Goal: Information Seeking & Learning: Learn about a topic

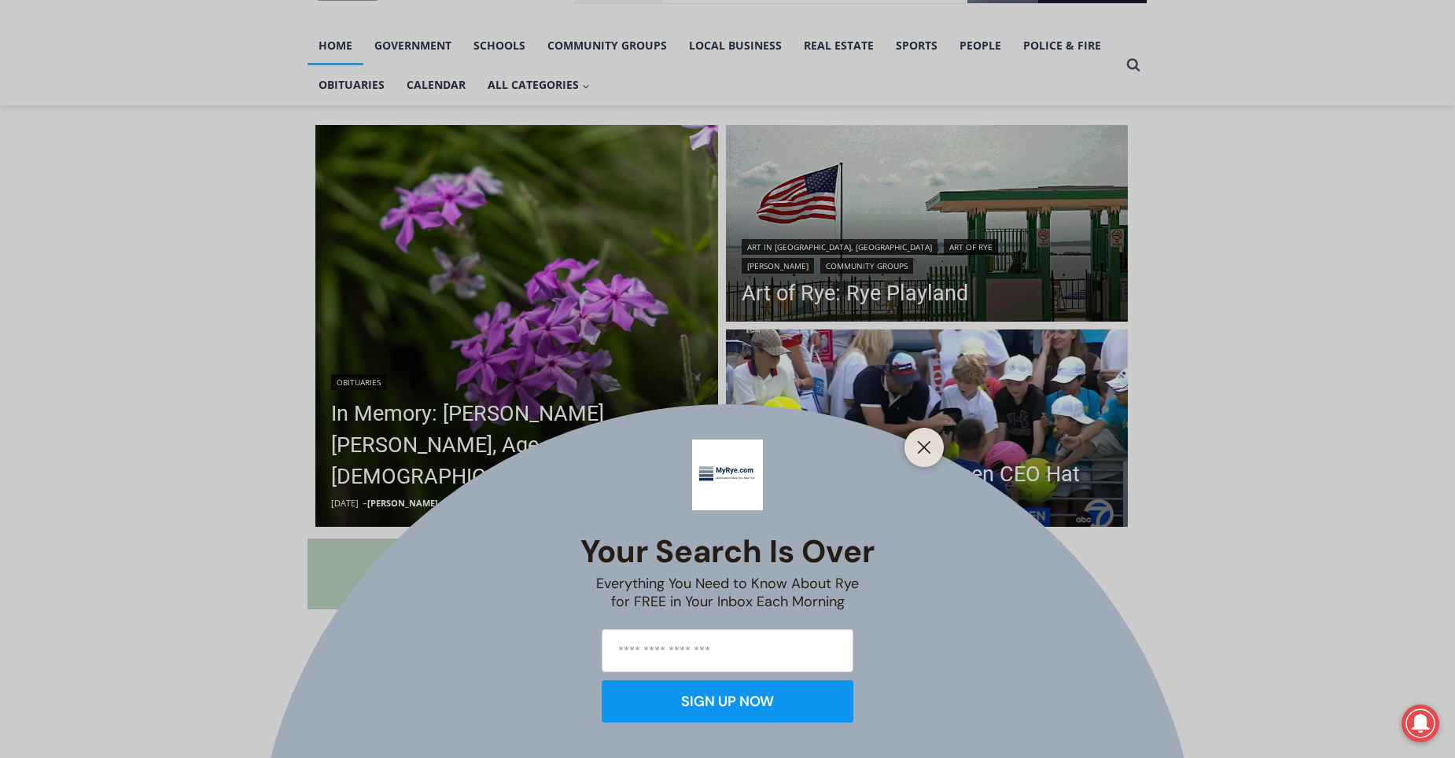
click at [870, 477] on div "Your Search is Over Everything You Need to Know About Rye for FREE in Your Inbo…" at bounding box center [727, 379] width 1455 height 758
click at [924, 444] on icon "Close" at bounding box center [924, 447] width 14 height 14
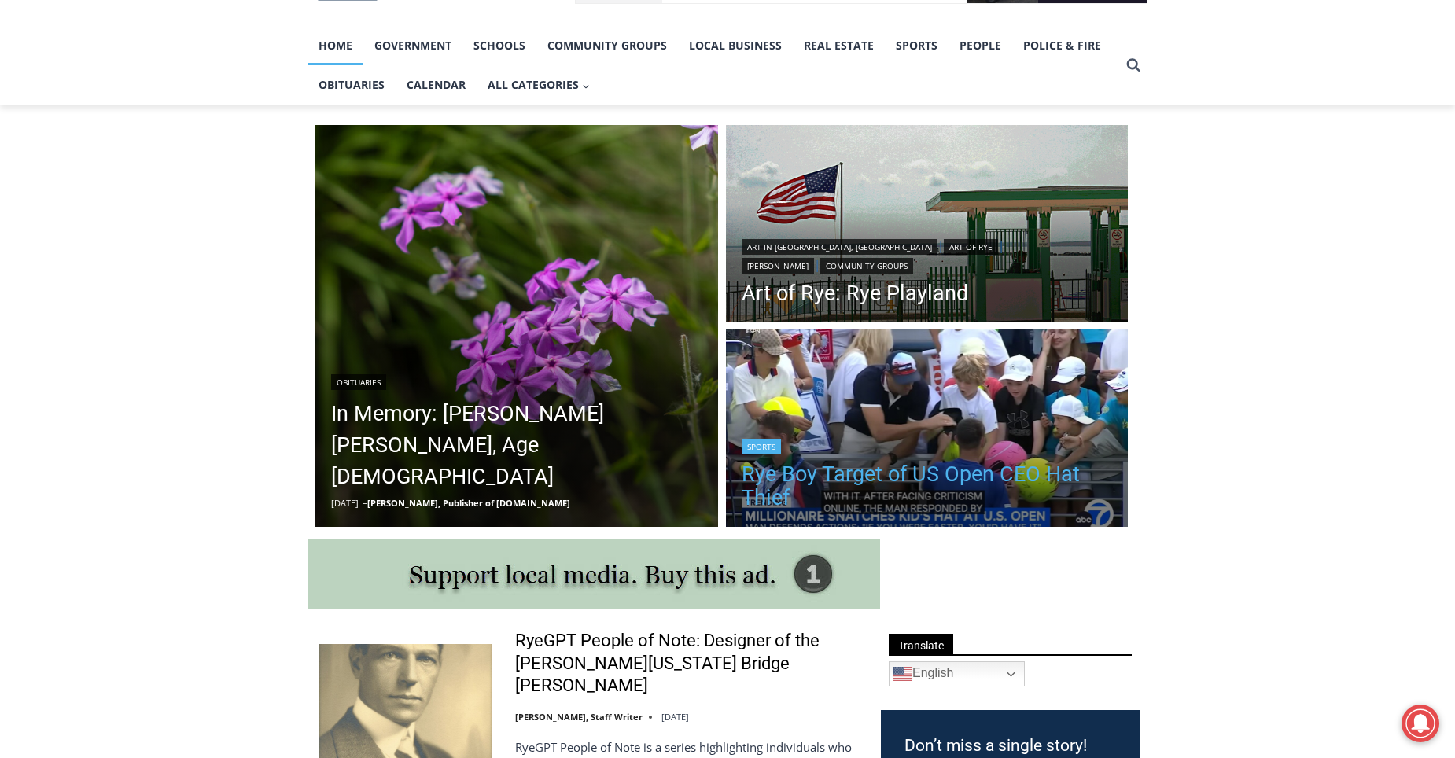
click at [904, 476] on link "Rye Boy Target of US Open CEO Hat Thief" at bounding box center [927, 485] width 371 height 47
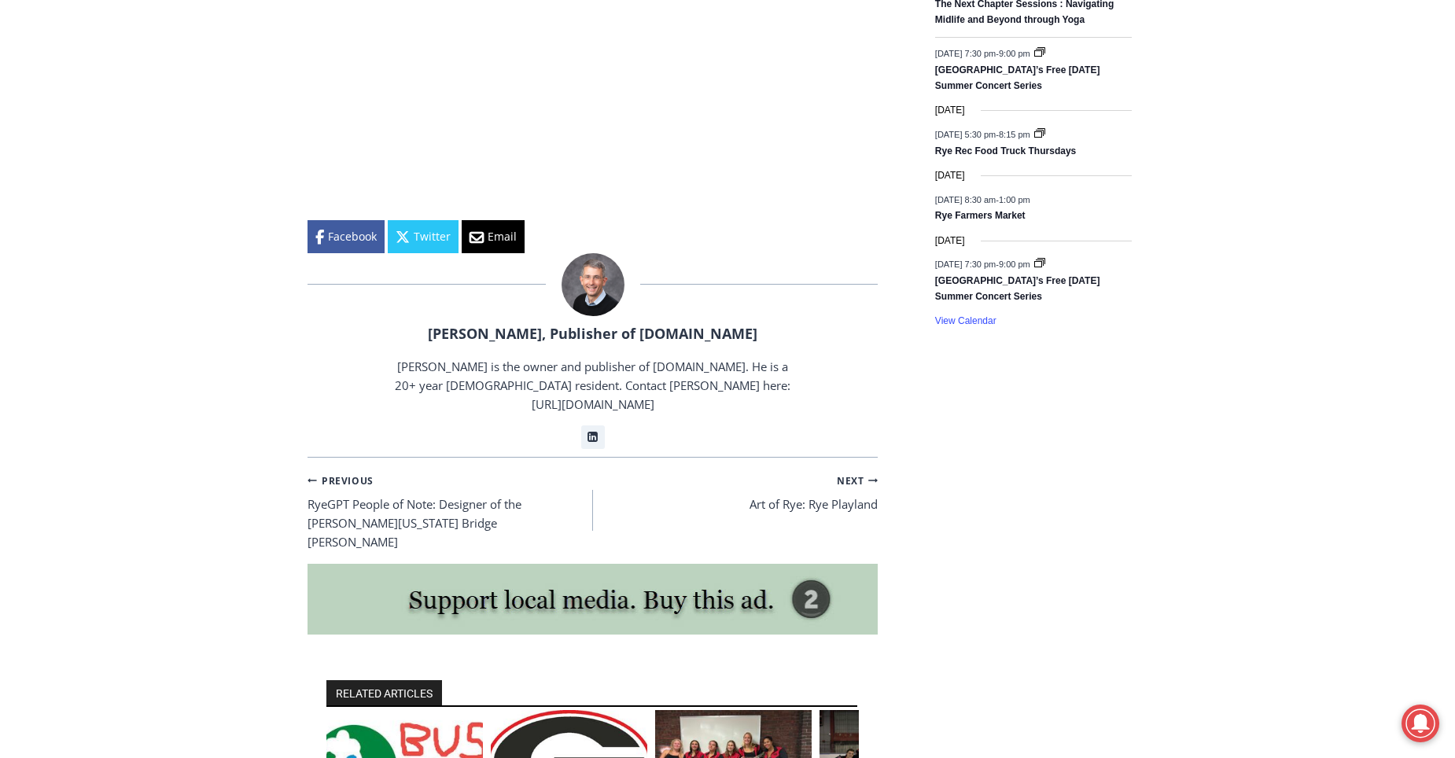
scroll to position [2485, 0]
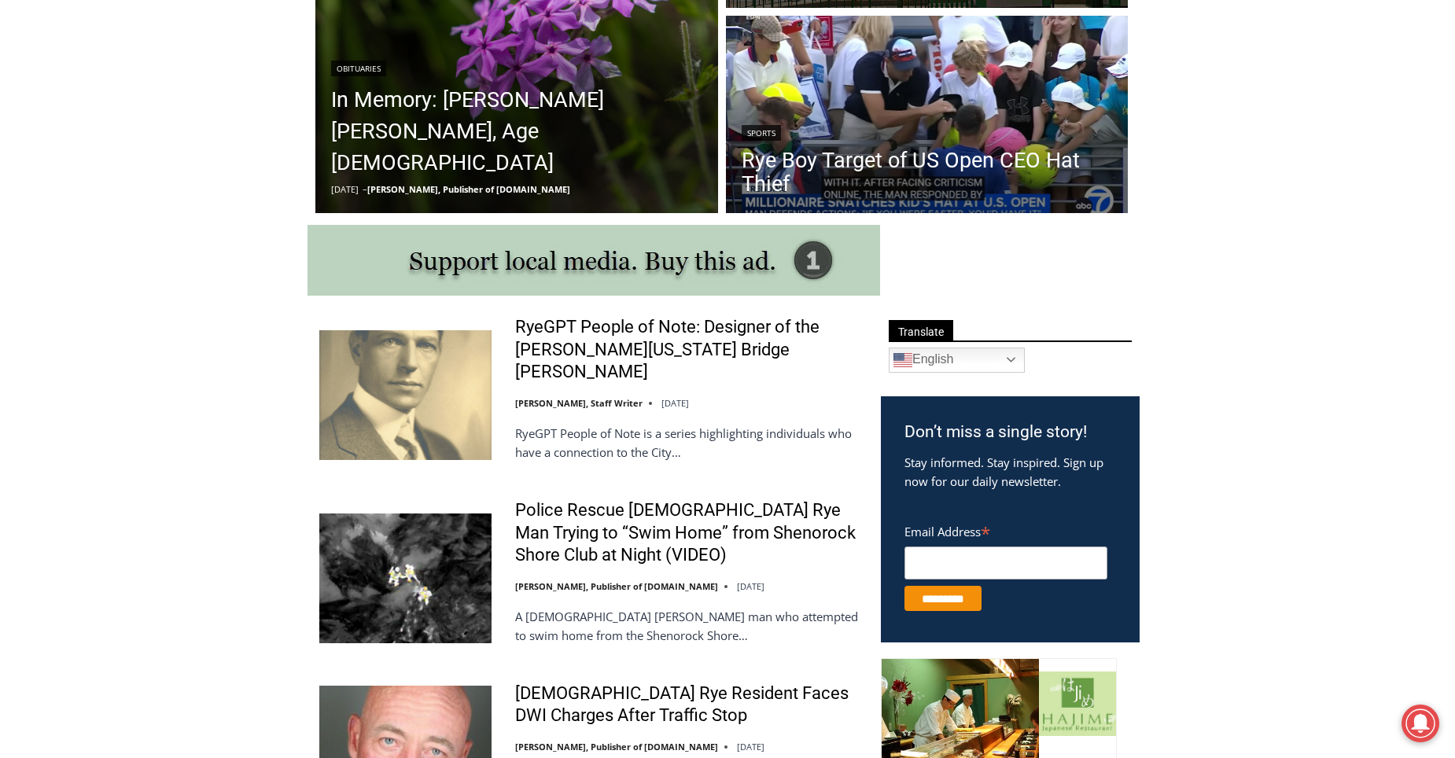
scroll to position [943, 0]
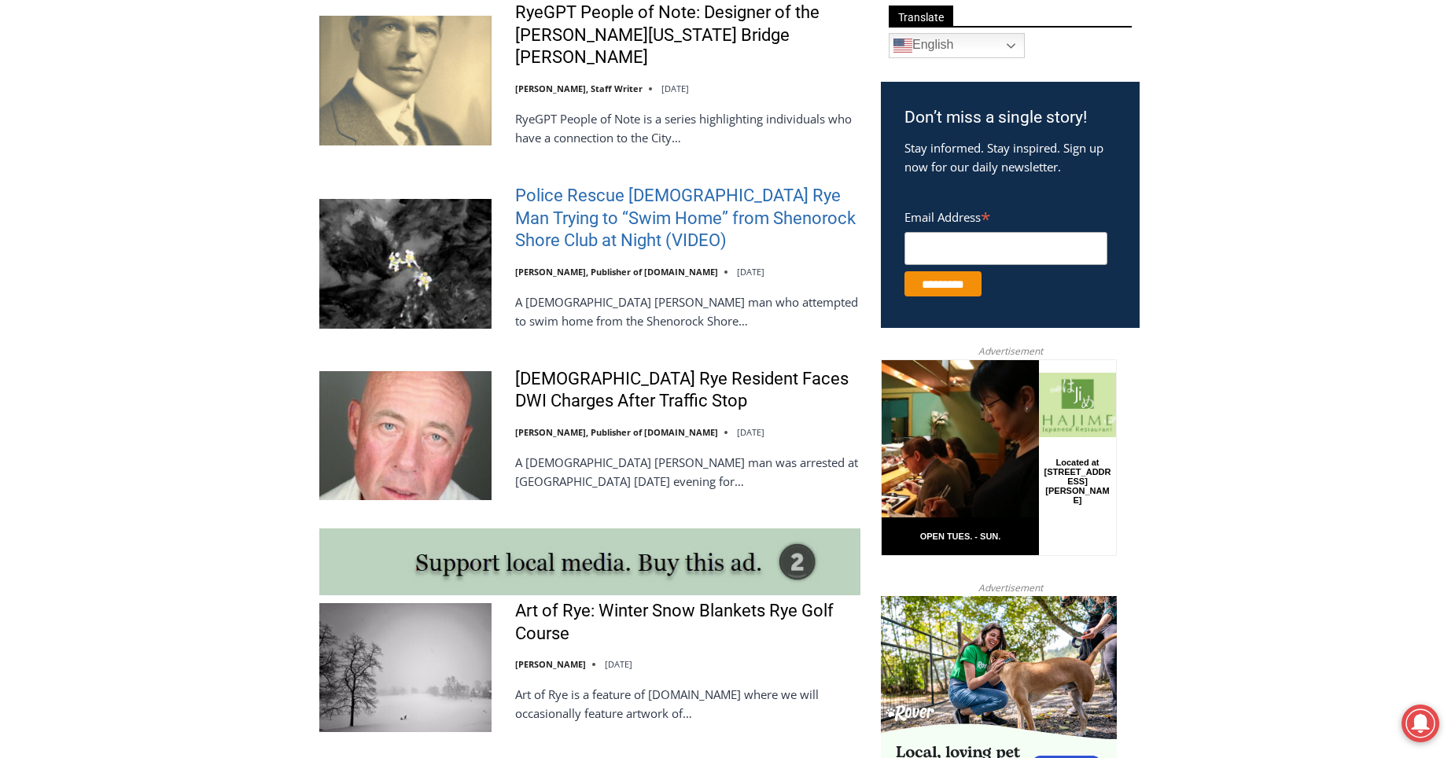
click at [588, 199] on link "Police Rescue [DEMOGRAPHIC_DATA] Rye Man Trying to “Swim Home” from Shenorock S…" at bounding box center [687, 219] width 345 height 68
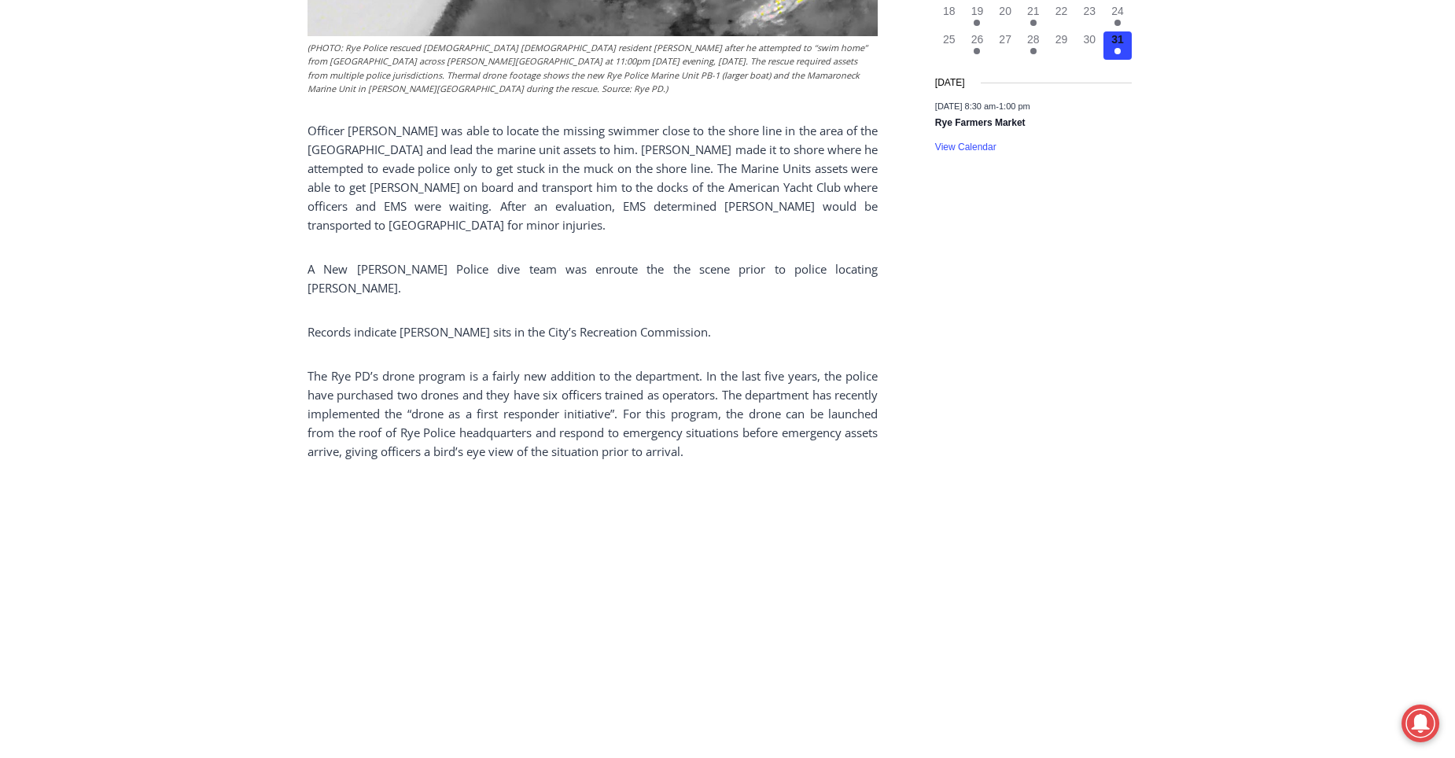
scroll to position [2092, 0]
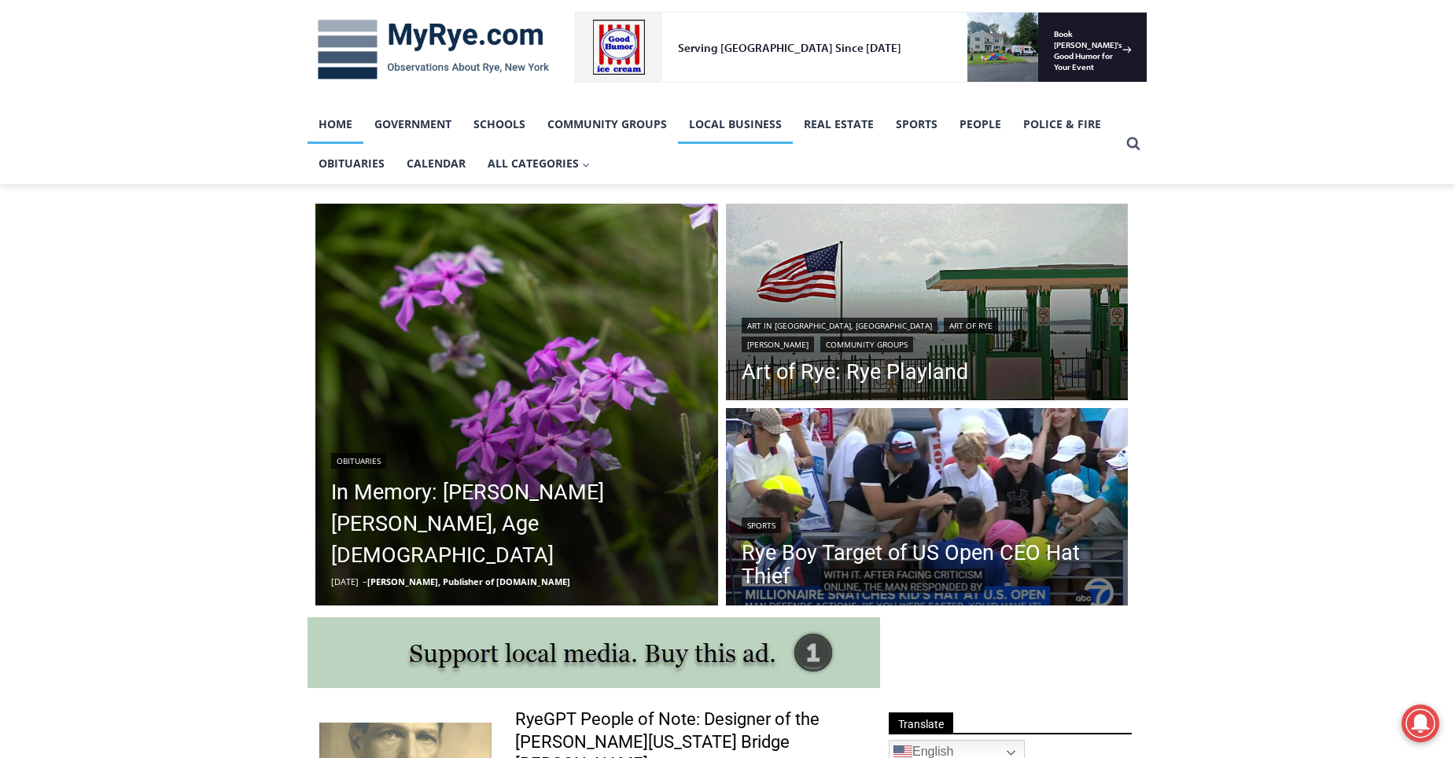
scroll to position [551, 0]
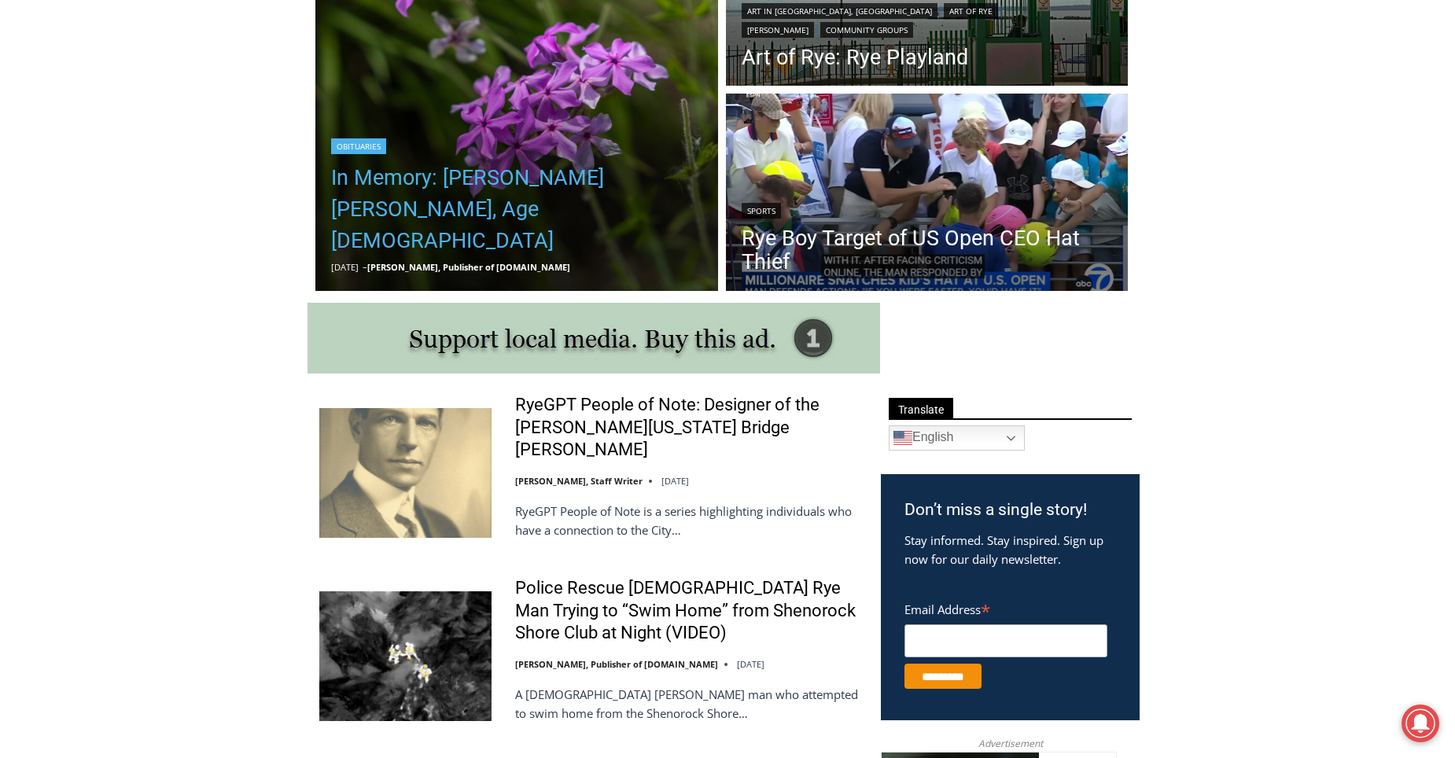
click at [522, 216] on link "In Memory: Barbara Porter Schofield, Age 90" at bounding box center [516, 209] width 371 height 94
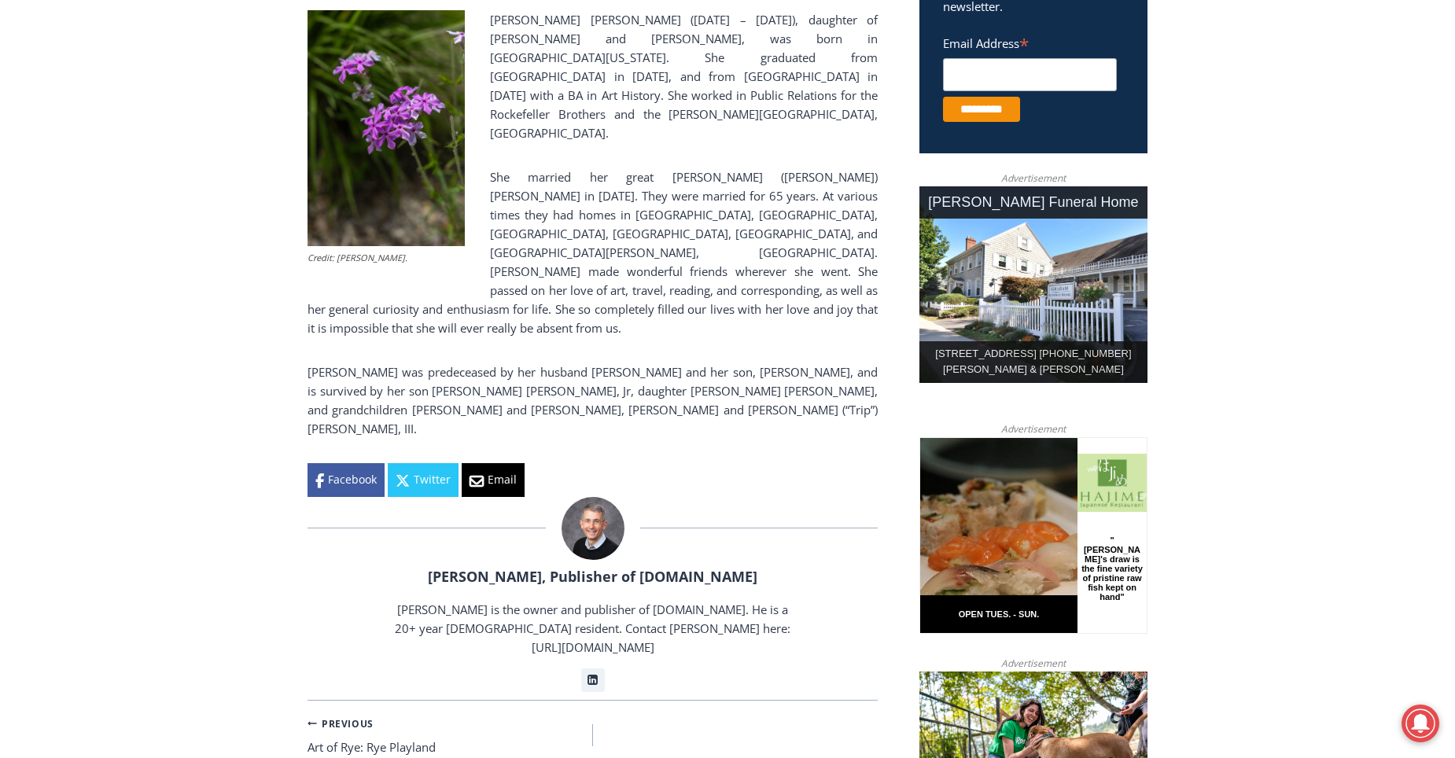
scroll to position [944, 0]
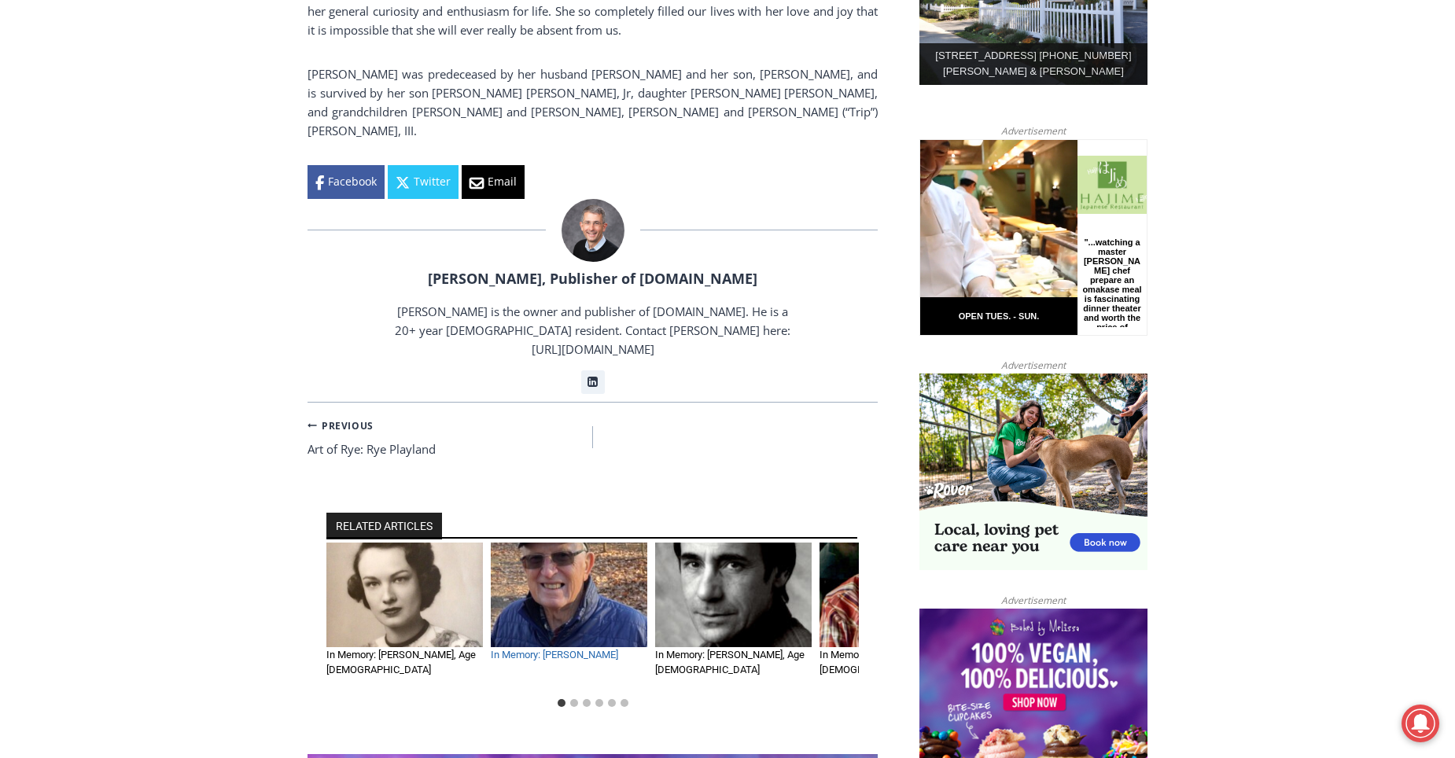
click at [568, 649] on link "In Memory: [PERSON_NAME]" at bounding box center [554, 655] width 127 height 12
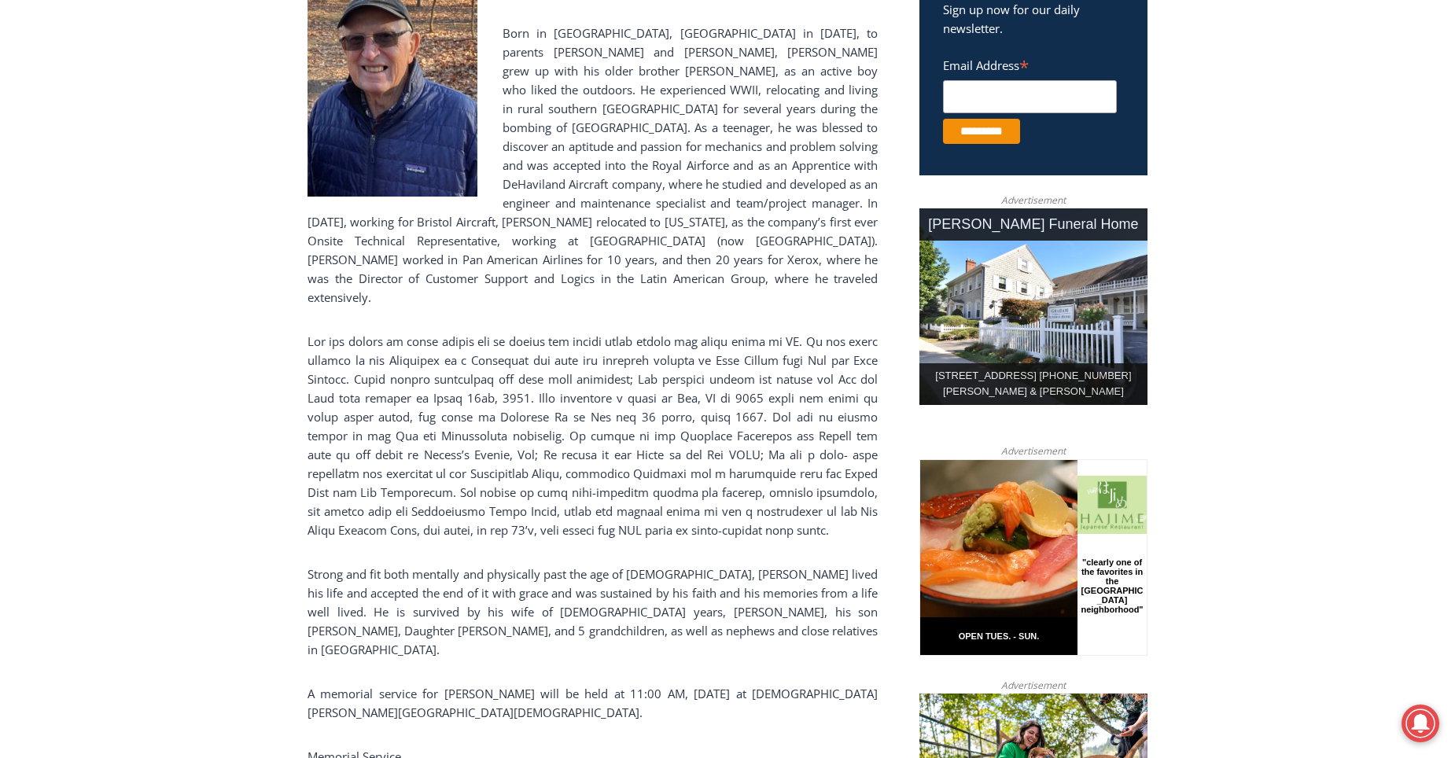
scroll to position [629, 0]
